Goal: Task Accomplishment & Management: Use online tool/utility

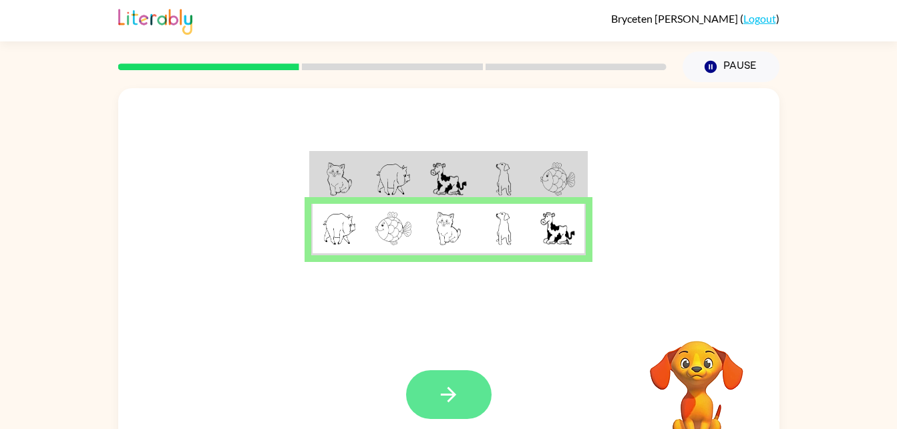
click at [473, 373] on button "button" at bounding box center [449, 394] width 86 height 49
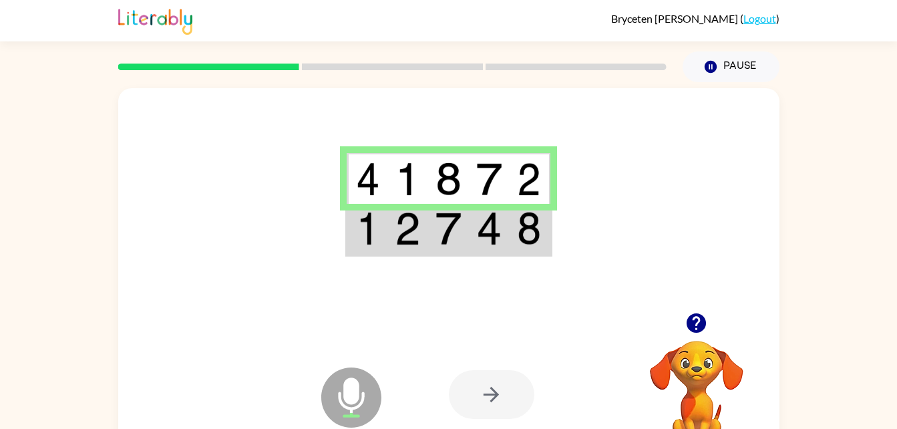
click at [466, 386] on div at bounding box center [492, 394] width 86 height 49
click at [520, 409] on div at bounding box center [492, 394] width 86 height 49
click at [507, 399] on div at bounding box center [492, 394] width 86 height 49
click at [510, 406] on div at bounding box center [492, 394] width 86 height 49
click at [520, 395] on div at bounding box center [492, 394] width 86 height 49
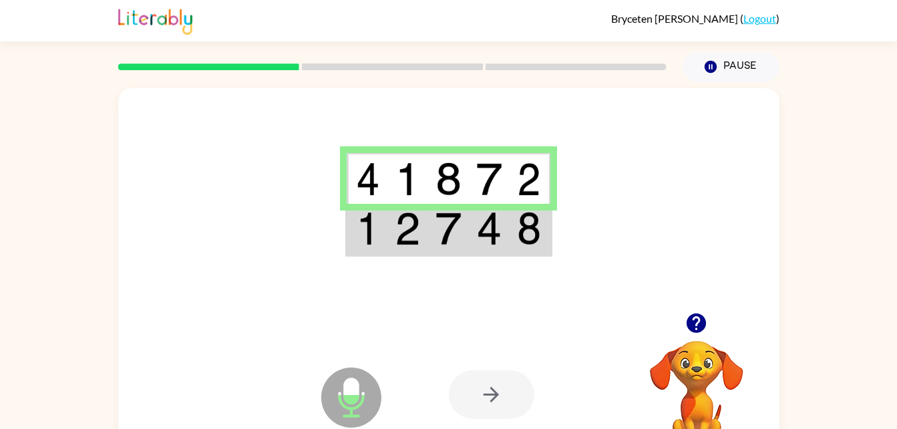
click at [516, 383] on div at bounding box center [492, 394] width 86 height 49
click at [480, 390] on div at bounding box center [492, 394] width 86 height 49
click at [518, 239] on img at bounding box center [529, 228] width 24 height 33
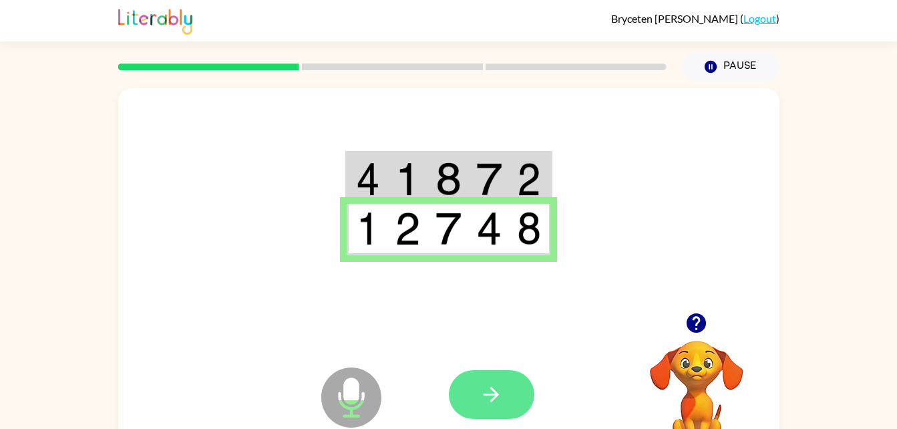
click at [486, 403] on icon "button" at bounding box center [491, 394] width 23 height 23
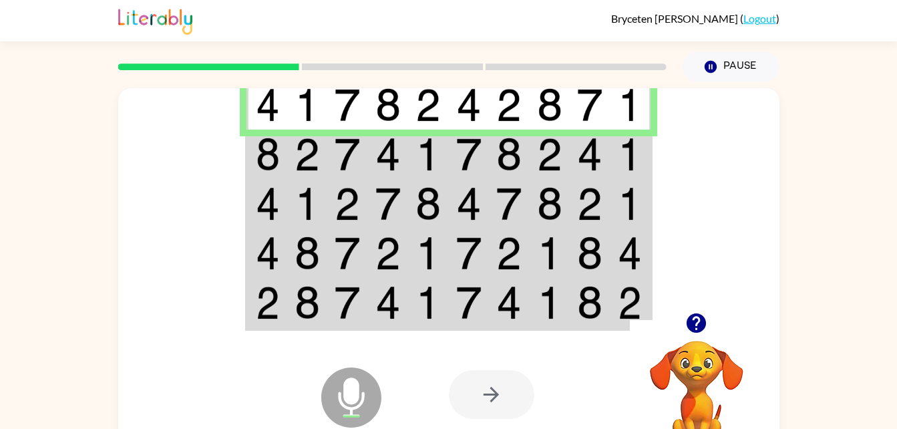
click at [337, 155] on img at bounding box center [347, 154] width 25 height 33
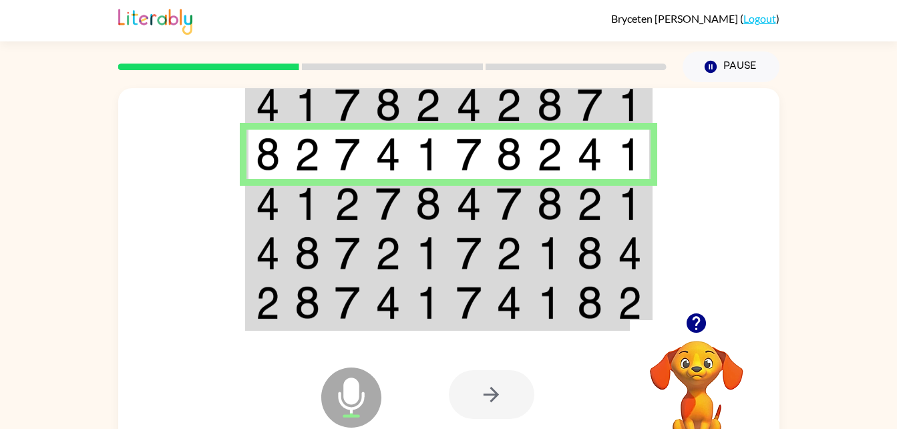
click at [571, 209] on td at bounding box center [590, 203] width 41 height 49
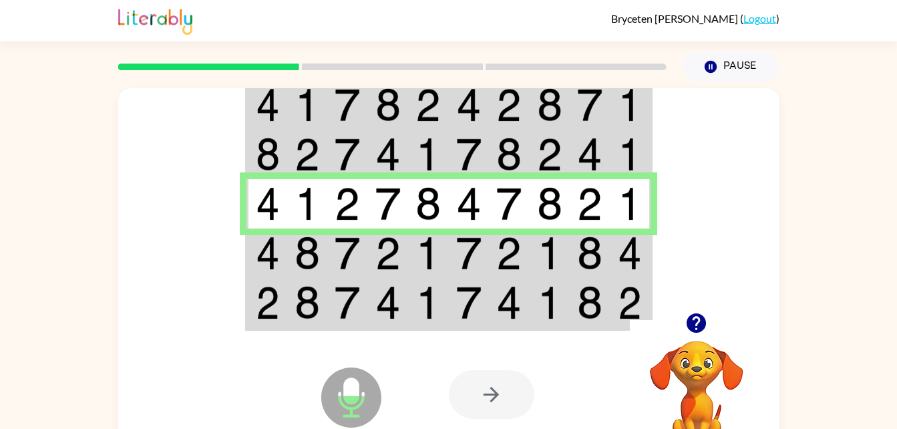
click at [641, 251] on img at bounding box center [630, 253] width 24 height 33
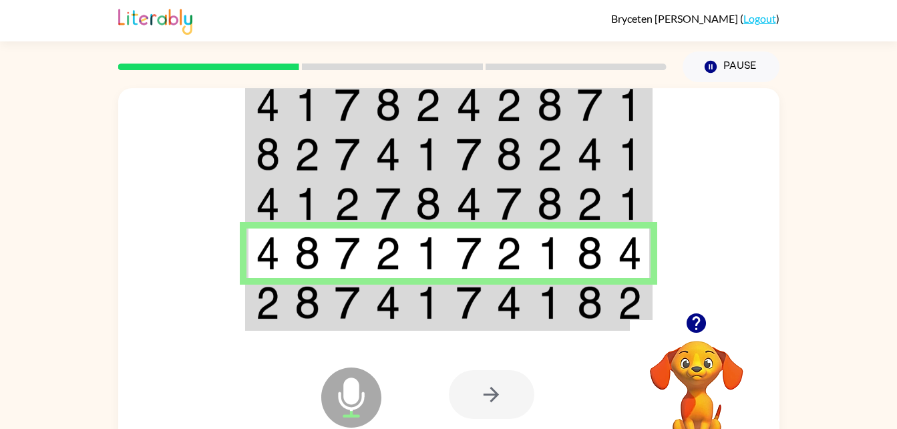
click at [637, 319] on div at bounding box center [697, 323] width 134 height 34
click at [612, 311] on td at bounding box center [631, 303] width 41 height 51
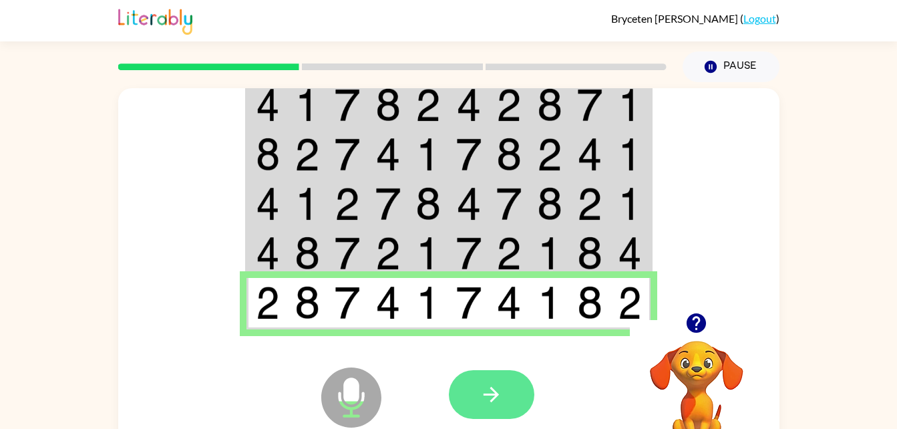
click at [504, 404] on button "button" at bounding box center [492, 394] width 86 height 49
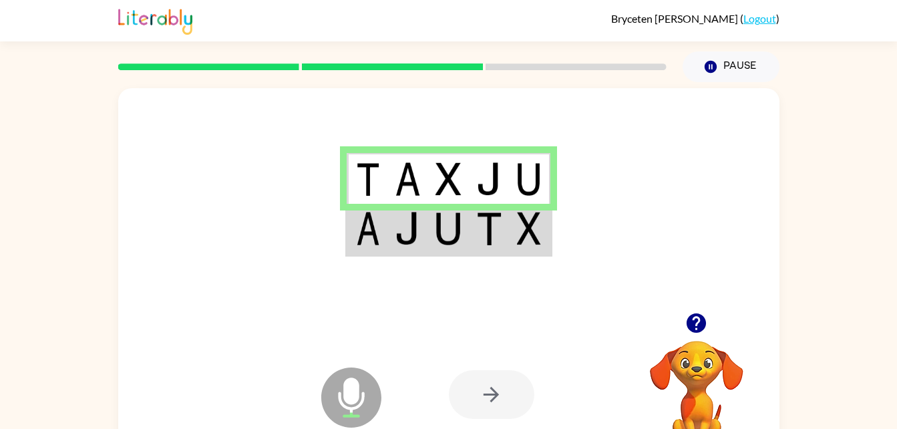
click at [491, 390] on div at bounding box center [492, 394] width 86 height 49
click at [529, 238] on img at bounding box center [529, 228] width 24 height 33
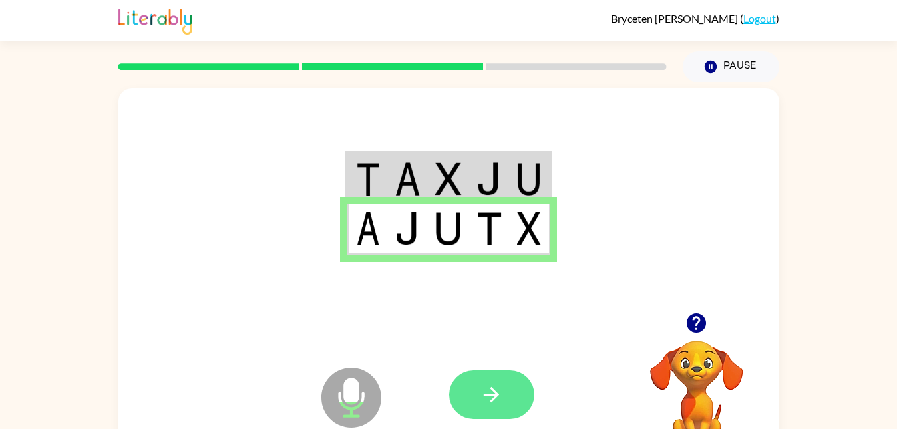
click at [525, 394] on button "button" at bounding box center [492, 394] width 86 height 49
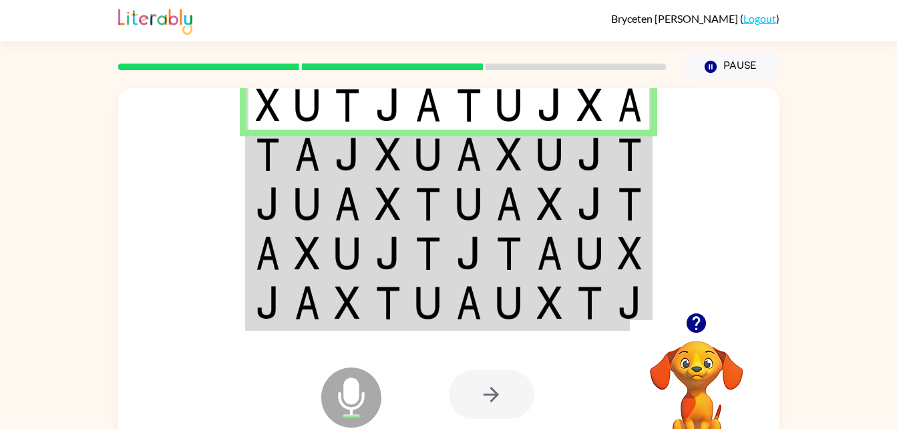
click at [452, 144] on td at bounding box center [469, 154] width 41 height 49
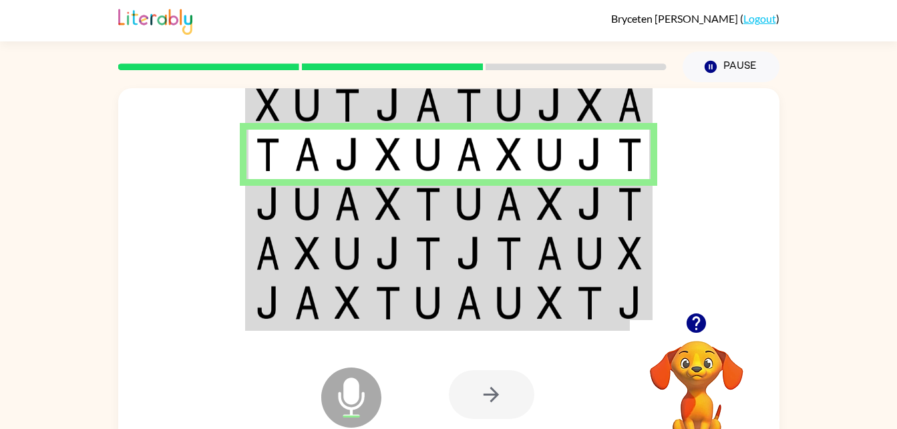
click at [393, 221] on td at bounding box center [388, 203] width 41 height 49
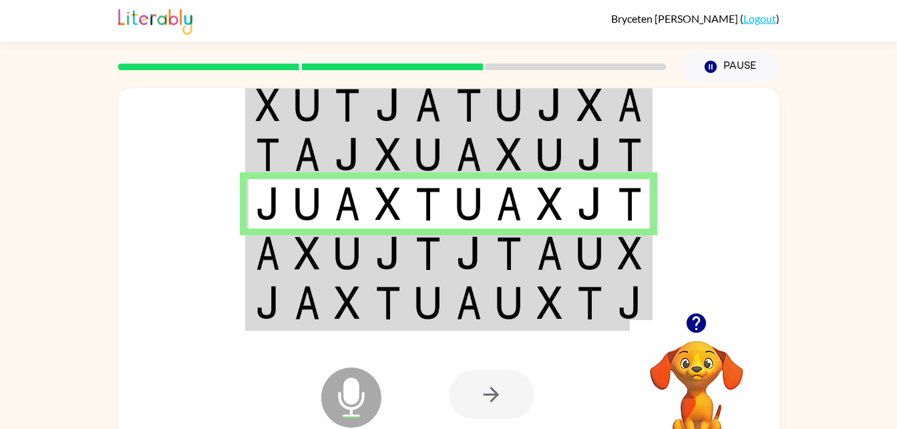
click at [550, 272] on td at bounding box center [550, 252] width 41 height 49
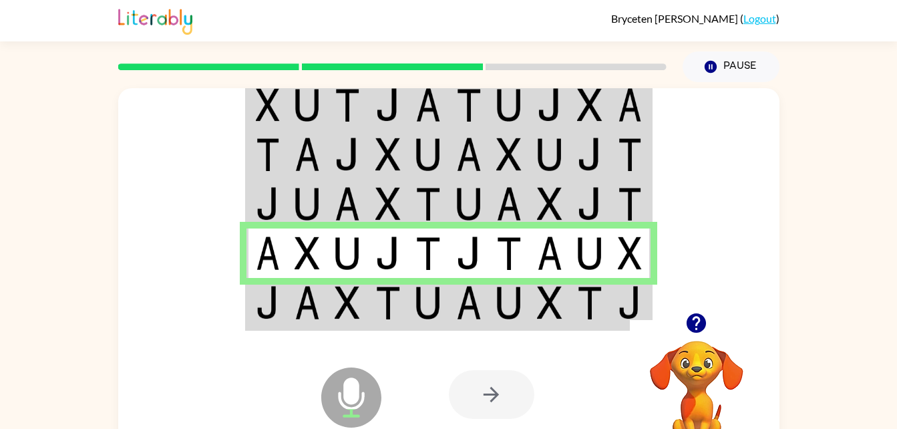
click at [522, 299] on td at bounding box center [509, 303] width 41 height 51
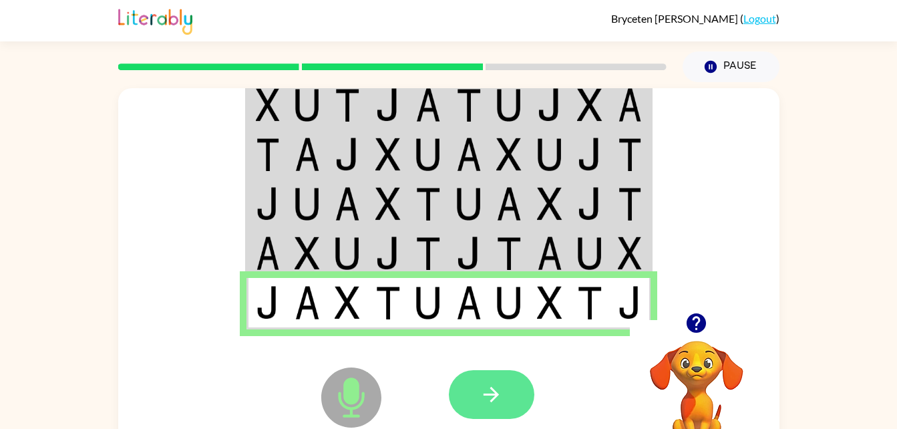
click at [511, 414] on button "button" at bounding box center [492, 394] width 86 height 49
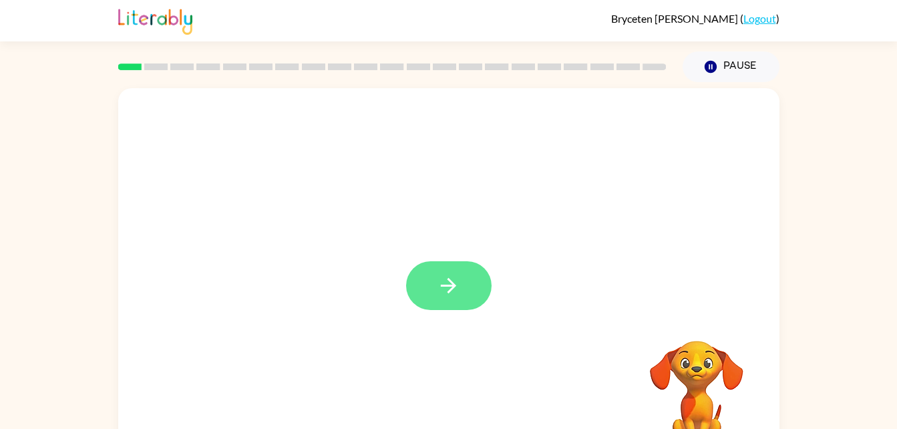
click at [460, 296] on icon "button" at bounding box center [448, 285] width 23 height 23
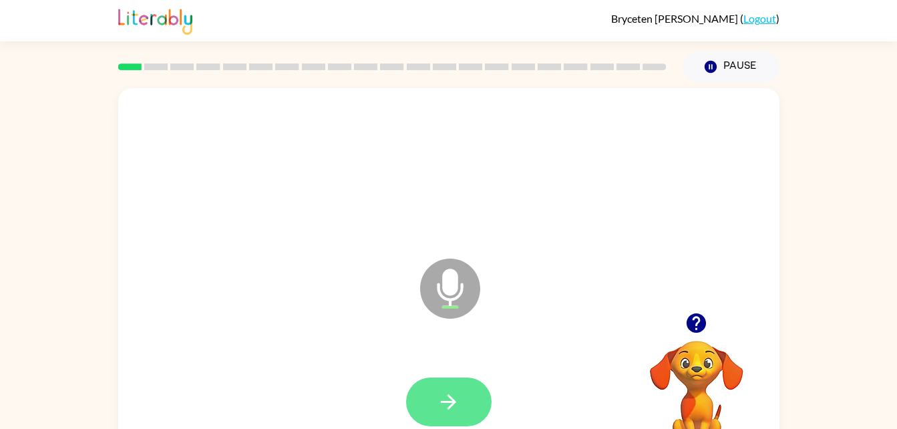
click at [481, 413] on button "button" at bounding box center [449, 401] width 86 height 49
click at [445, 398] on icon "button" at bounding box center [448, 401] width 23 height 23
click at [443, 390] on icon "button" at bounding box center [448, 401] width 23 height 23
click at [457, 422] on button "button" at bounding box center [449, 401] width 86 height 49
click at [460, 414] on button "button" at bounding box center [449, 401] width 86 height 49
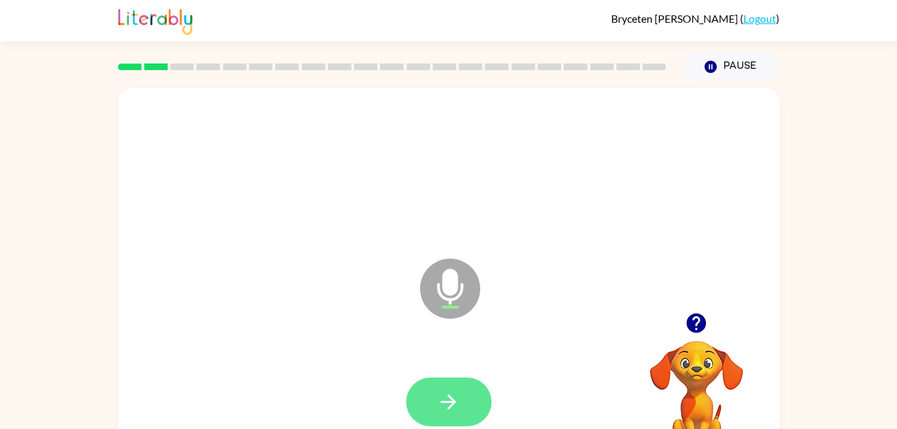
click at [478, 396] on button "button" at bounding box center [449, 401] width 86 height 49
click at [464, 399] on button "button" at bounding box center [449, 401] width 86 height 49
click at [475, 385] on button "button" at bounding box center [449, 401] width 86 height 49
click at [433, 383] on button "button" at bounding box center [449, 401] width 86 height 49
click at [438, 386] on button "button" at bounding box center [449, 401] width 86 height 49
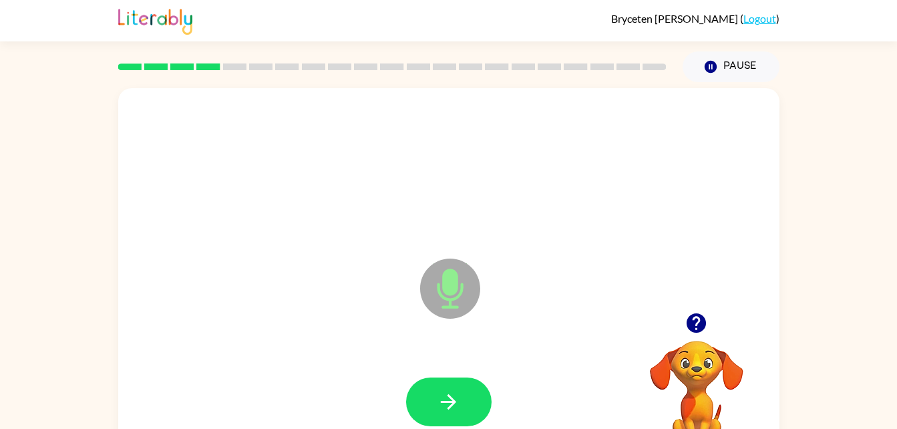
click at [428, 369] on div at bounding box center [449, 402] width 635 height 110
click at [505, 400] on div at bounding box center [449, 402] width 635 height 110
click at [442, 382] on button "button" at bounding box center [449, 401] width 86 height 49
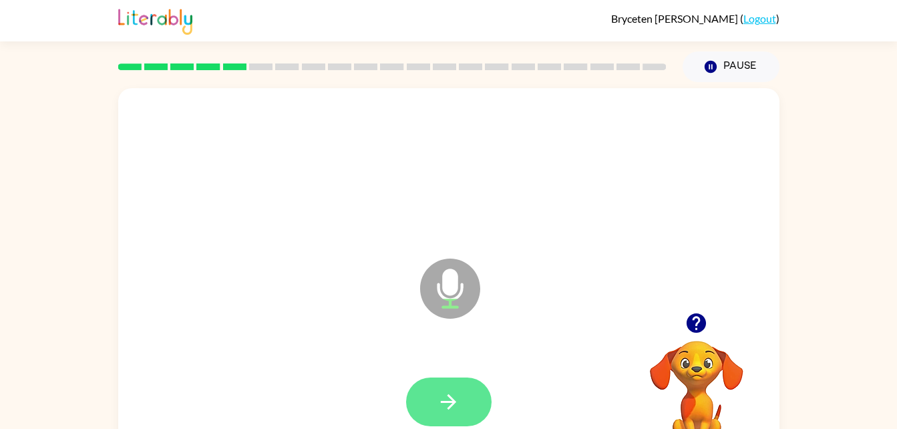
click at [484, 388] on button "button" at bounding box center [449, 401] width 86 height 49
click at [440, 387] on button "button" at bounding box center [449, 401] width 86 height 49
click at [450, 415] on button "button" at bounding box center [449, 401] width 86 height 49
click at [457, 407] on icon "button" at bounding box center [448, 401] width 23 height 23
click at [461, 396] on button "button" at bounding box center [449, 401] width 86 height 49
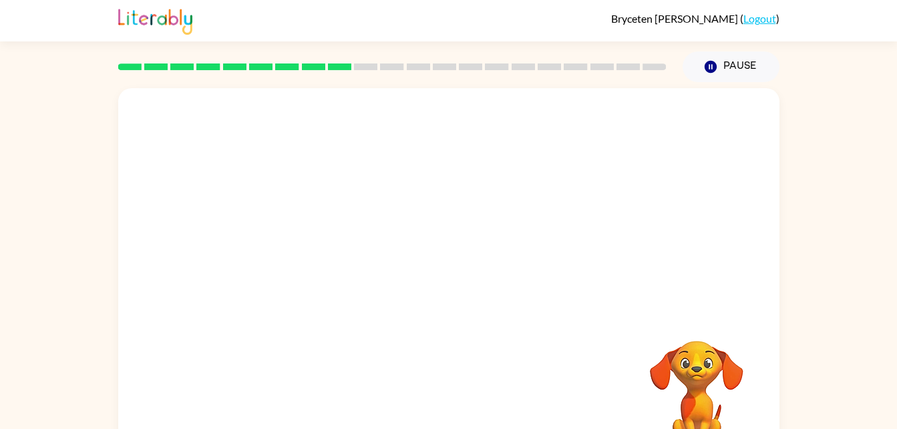
click at [715, 390] on video "Your browser must support playing .mp4 files to use Literably. Please try using…" at bounding box center [697, 387] width 134 height 134
click at [708, 378] on video "Your browser must support playing .mp4 files to use Literably. Please try using…" at bounding box center [697, 387] width 134 height 134
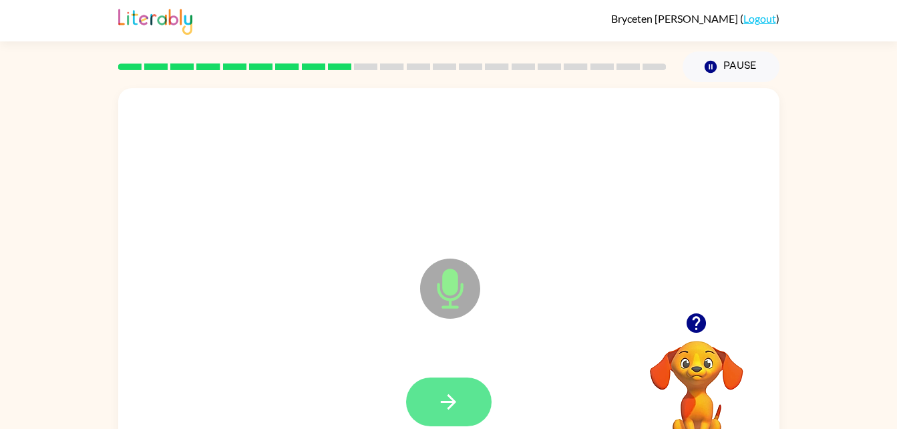
click at [452, 395] on icon "button" at bounding box center [448, 401] width 23 height 23
click at [448, 385] on button "button" at bounding box center [449, 401] width 86 height 49
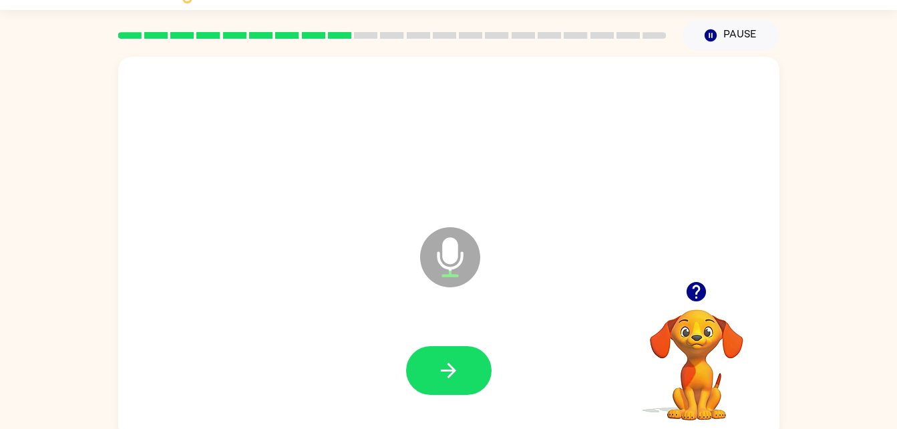
scroll to position [41, 0]
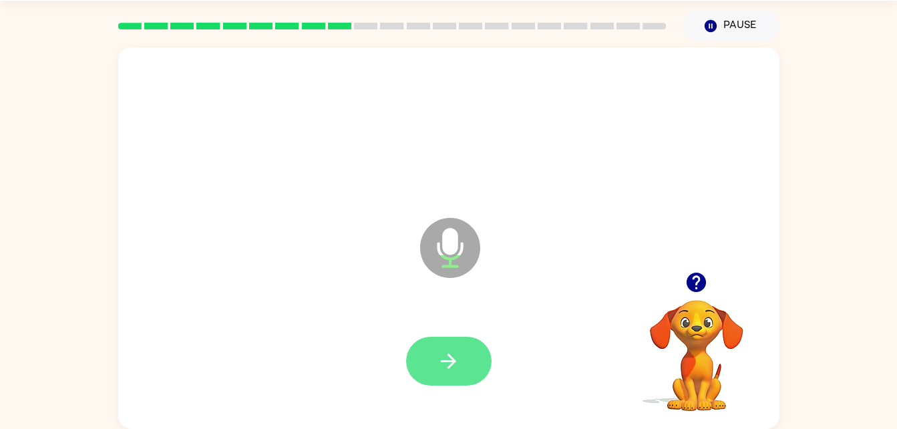
click at [463, 369] on button "button" at bounding box center [449, 361] width 86 height 49
click at [453, 369] on icon "button" at bounding box center [448, 360] width 23 height 23
click at [438, 355] on icon "button" at bounding box center [448, 360] width 23 height 23
click at [444, 359] on icon "button" at bounding box center [448, 360] width 23 height 23
click at [448, 349] on icon "button" at bounding box center [448, 360] width 23 height 23
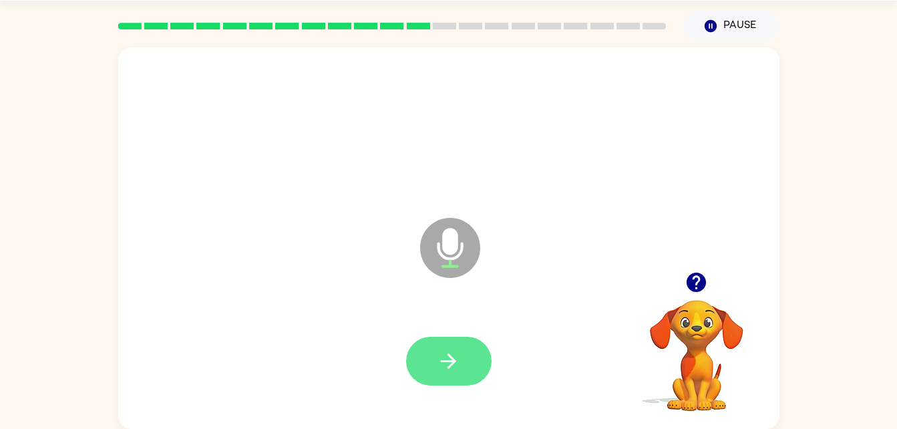
click at [449, 351] on icon "button" at bounding box center [448, 360] width 23 height 23
click at [478, 375] on button "button" at bounding box center [449, 361] width 86 height 49
click at [431, 340] on button "button" at bounding box center [449, 361] width 86 height 49
click at [445, 366] on icon "button" at bounding box center [448, 360] width 23 height 23
click at [437, 351] on icon "button" at bounding box center [448, 360] width 23 height 23
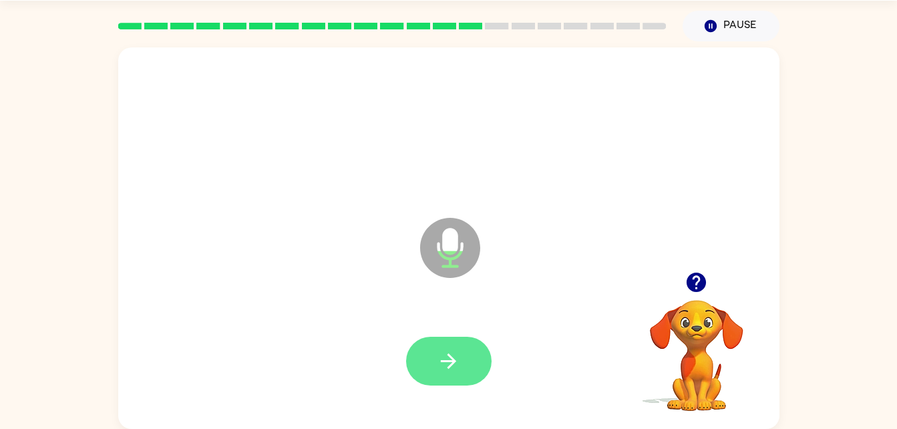
click at [447, 373] on button "button" at bounding box center [449, 361] width 86 height 49
click at [454, 339] on button "button" at bounding box center [449, 361] width 86 height 49
click at [458, 382] on button "button" at bounding box center [449, 361] width 86 height 49
click at [456, 359] on icon "button" at bounding box center [448, 360] width 23 height 23
click at [460, 369] on icon "button" at bounding box center [448, 360] width 23 height 23
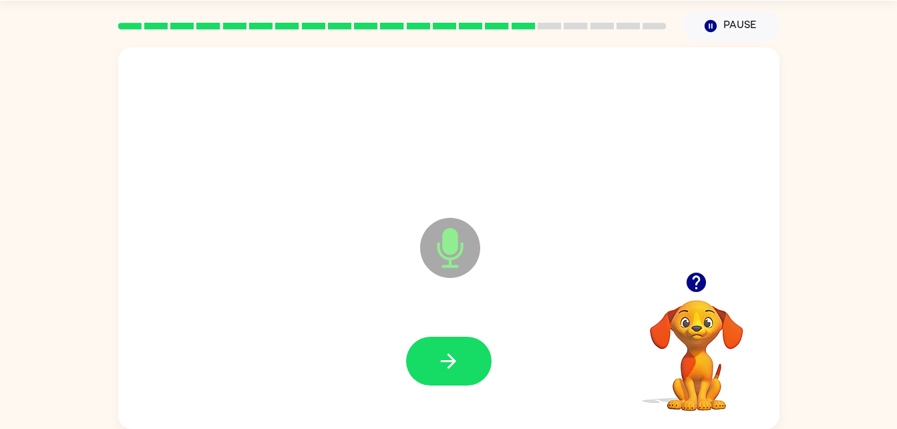
click at [481, 402] on div at bounding box center [449, 362] width 635 height 110
click at [484, 349] on button "button" at bounding box center [449, 361] width 86 height 49
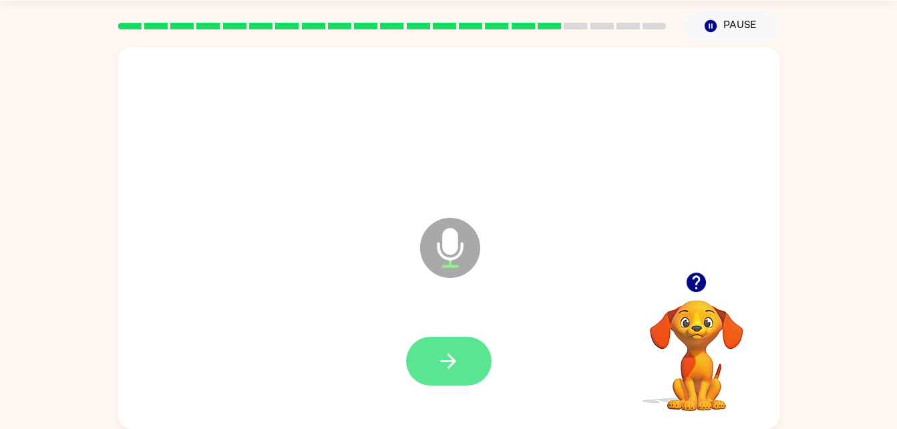
click at [440, 372] on icon "button" at bounding box center [448, 360] width 23 height 23
click at [452, 353] on icon "button" at bounding box center [448, 360] width 23 height 23
click at [438, 343] on button "button" at bounding box center [449, 361] width 86 height 49
click at [448, 337] on button "button" at bounding box center [449, 361] width 86 height 49
click at [445, 317] on div at bounding box center [449, 362] width 635 height 110
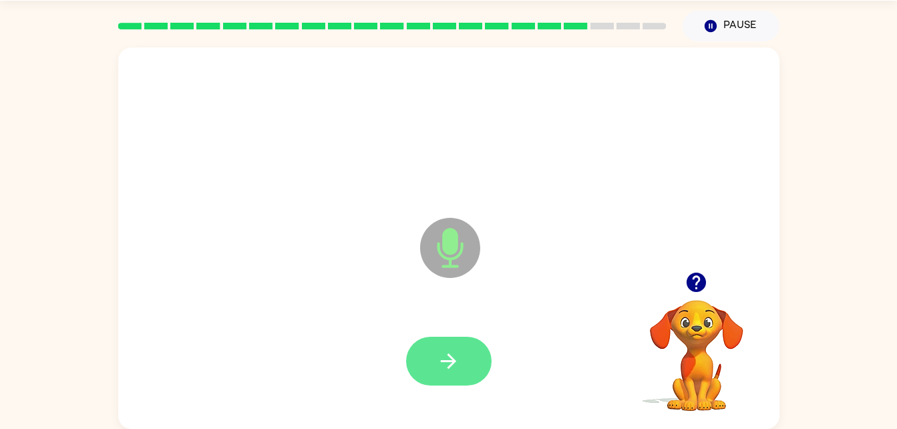
click at [440, 340] on button "button" at bounding box center [449, 361] width 86 height 49
click at [456, 355] on icon "button" at bounding box center [448, 360] width 23 height 23
click at [453, 363] on icon "button" at bounding box center [448, 360] width 15 height 15
click at [451, 351] on icon "button" at bounding box center [448, 360] width 23 height 23
click at [460, 357] on button "button" at bounding box center [449, 361] width 86 height 49
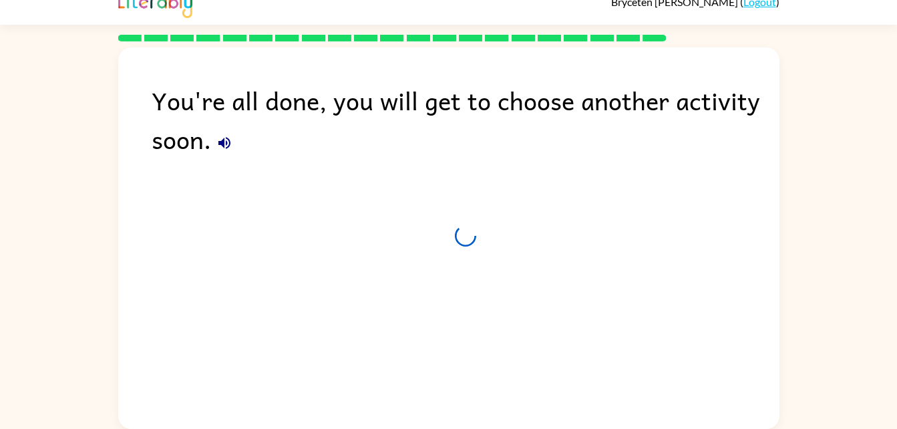
scroll to position [17, 0]
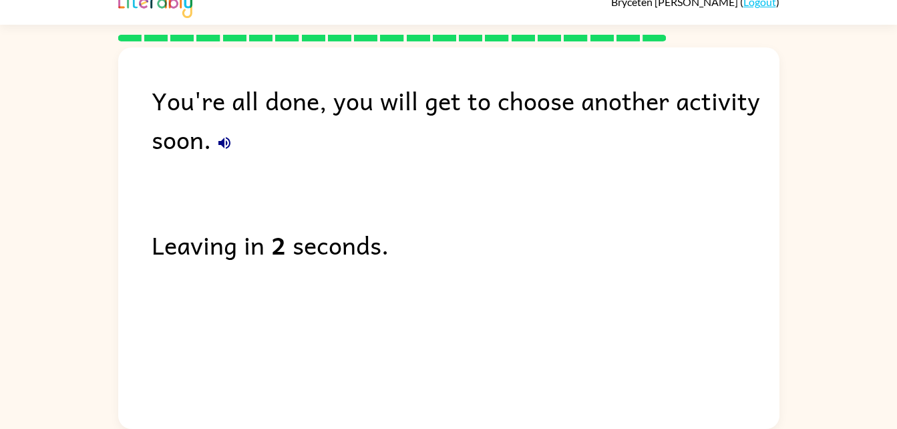
click at [463, 237] on div "Leaving in 2 seconds." at bounding box center [466, 244] width 628 height 39
